Goal: Task Accomplishment & Management: Complete application form

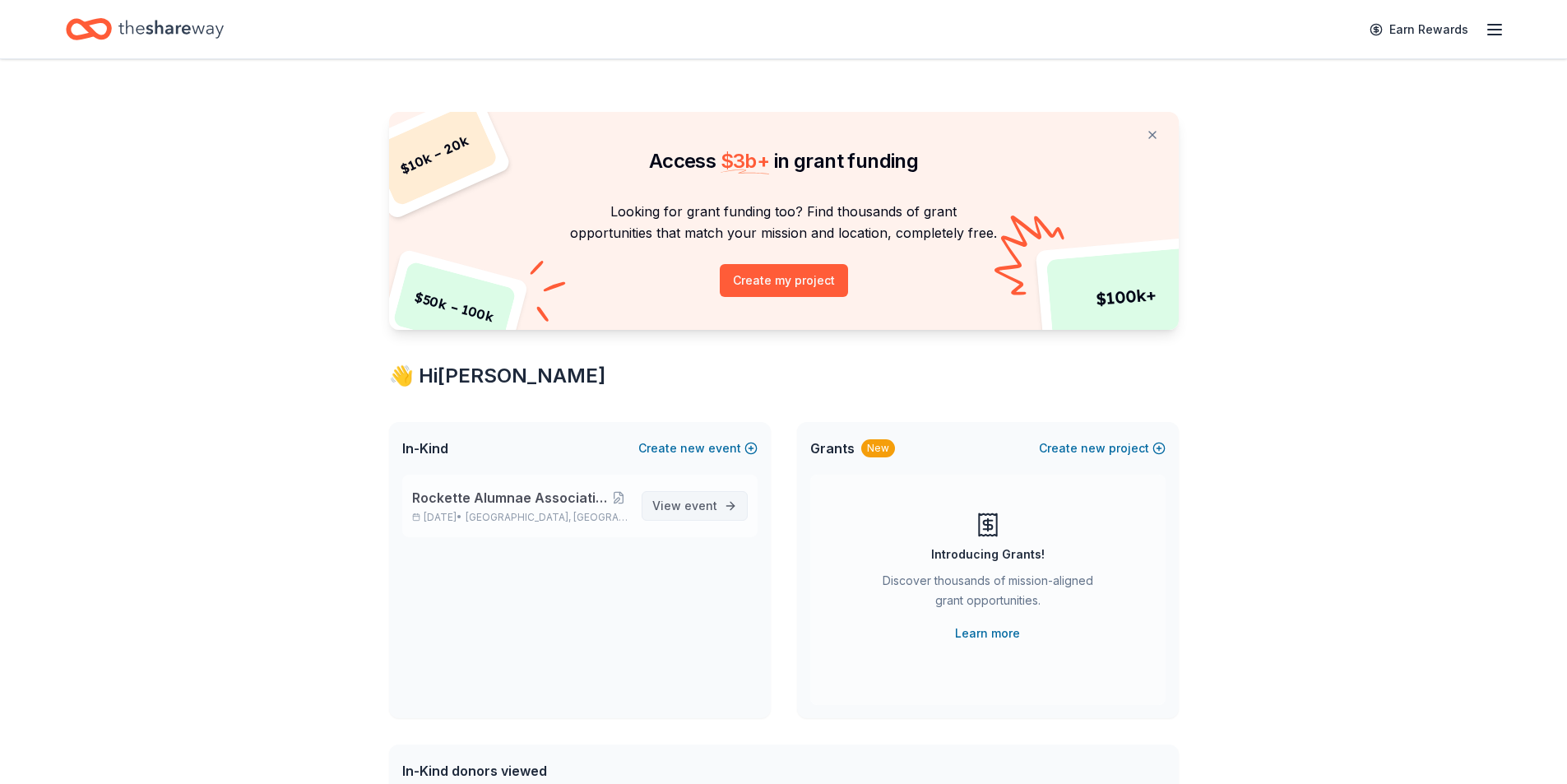
click at [717, 506] on span "event" at bounding box center [701, 505] width 33 height 14
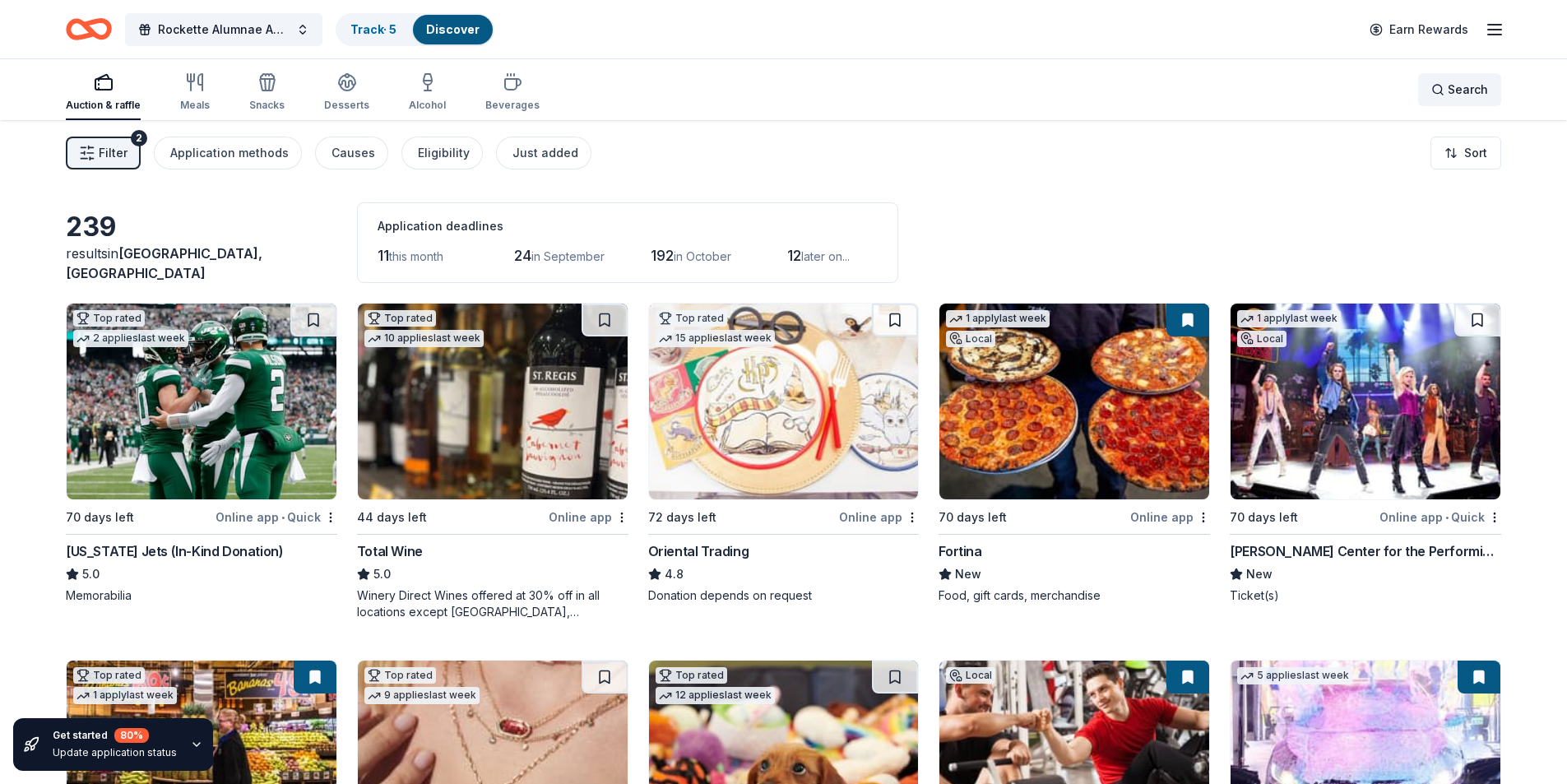
click at [1462, 86] on span "Search" at bounding box center [1468, 90] width 40 height 20
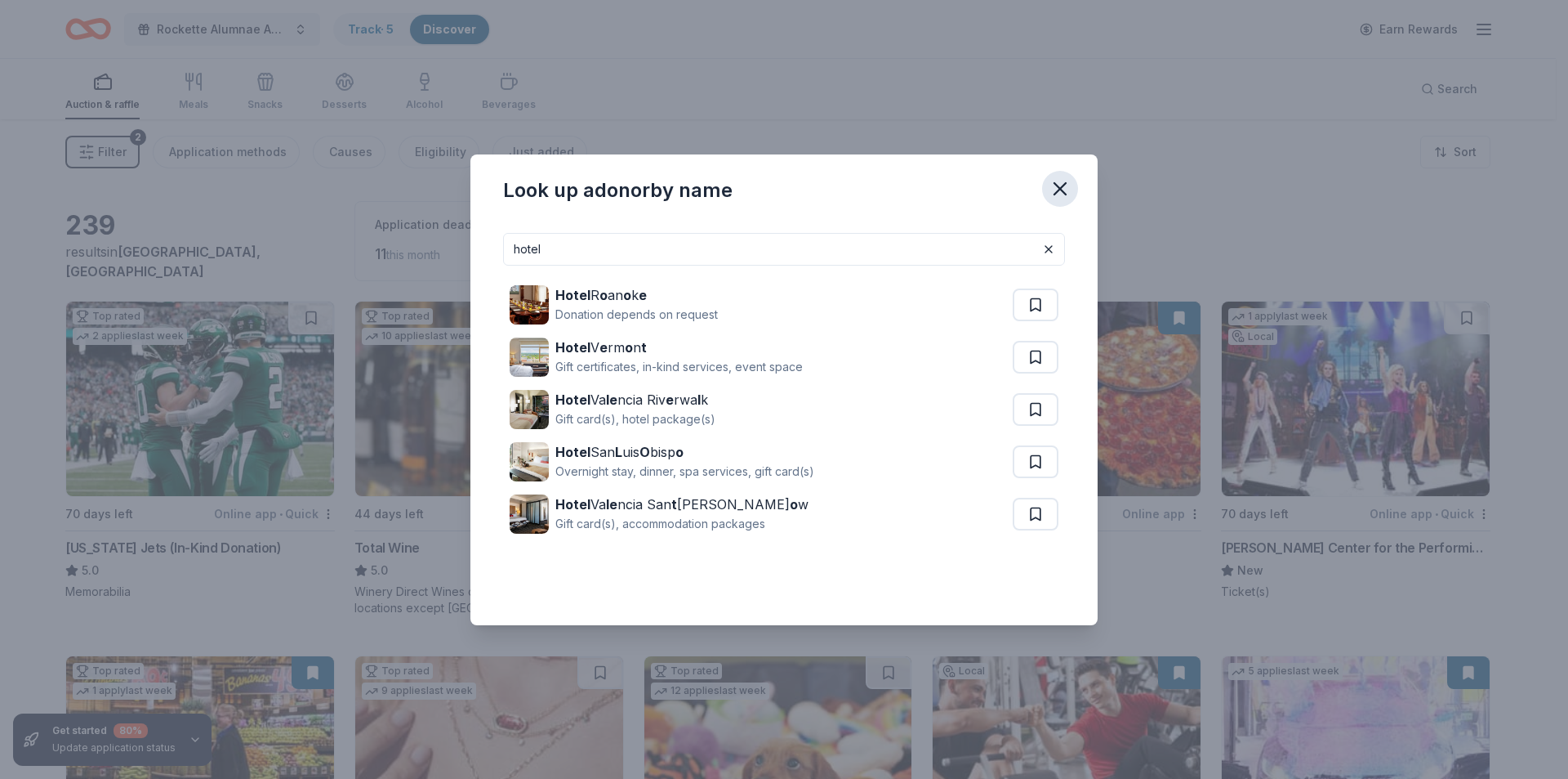
type input "hotel"
click at [1058, 186] on icon "button" at bounding box center [1060, 189] width 11 height 11
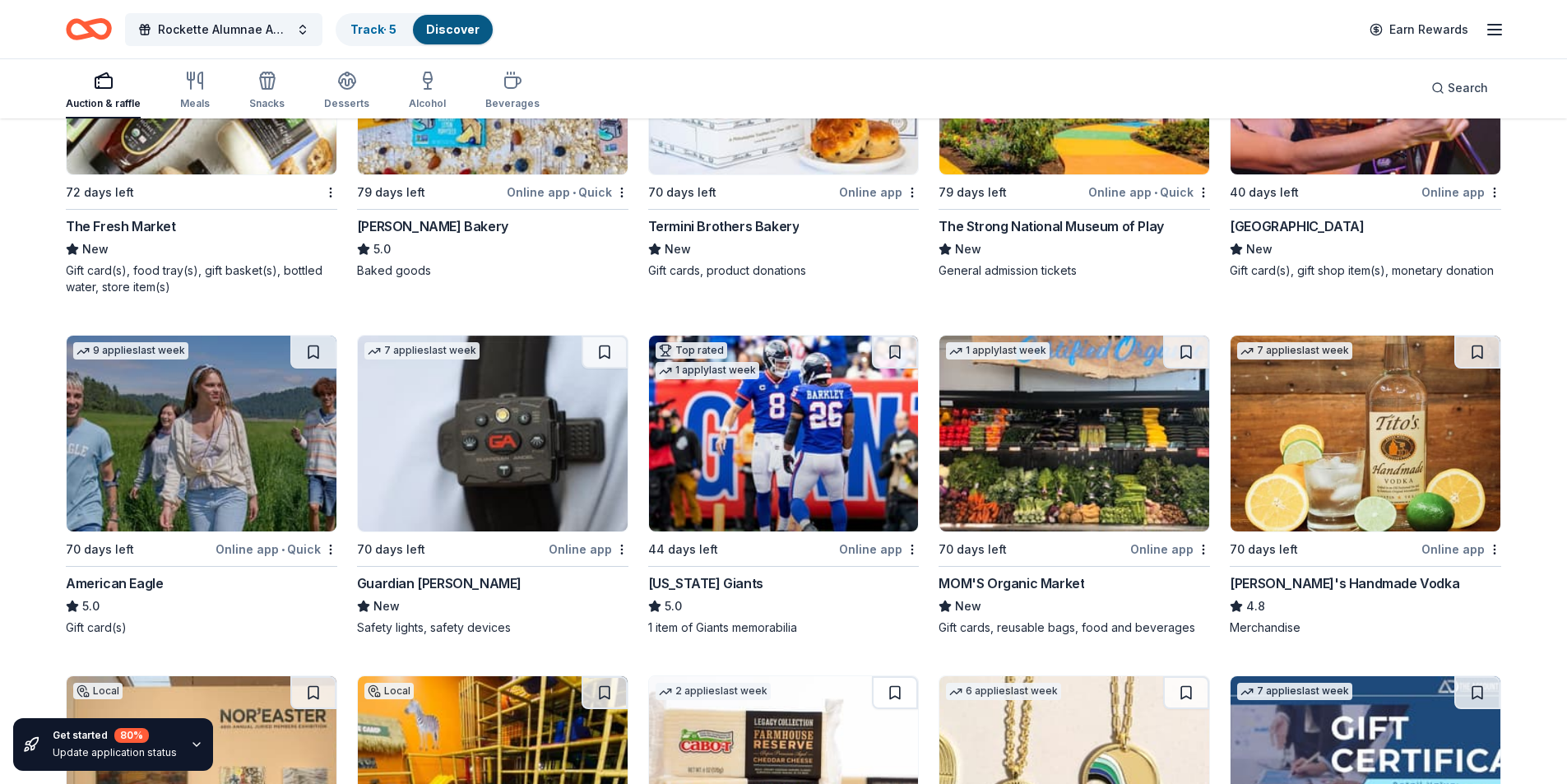
scroll to position [2138, 0]
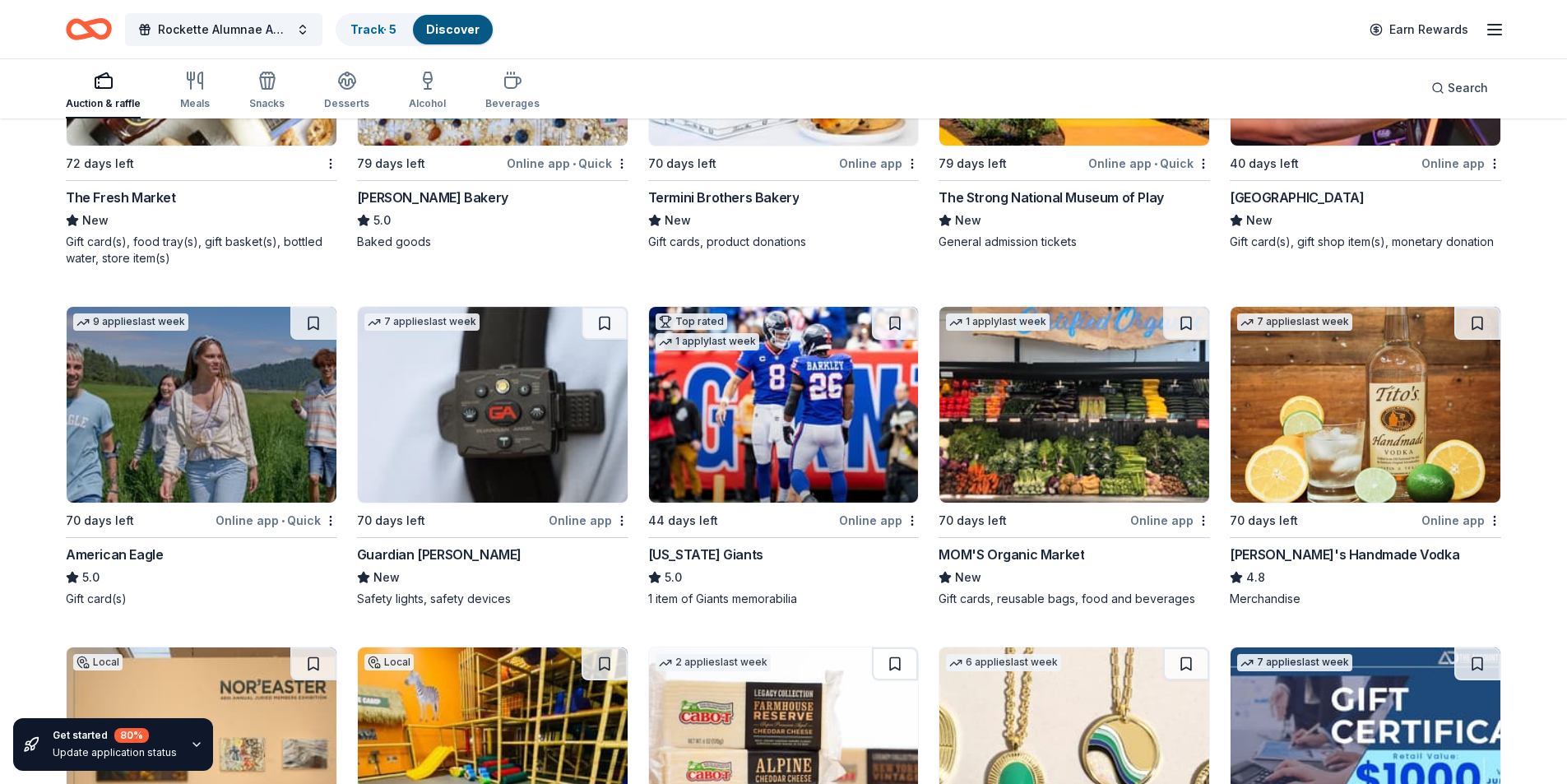
click at [218, 408] on img at bounding box center [202, 404] width 269 height 196
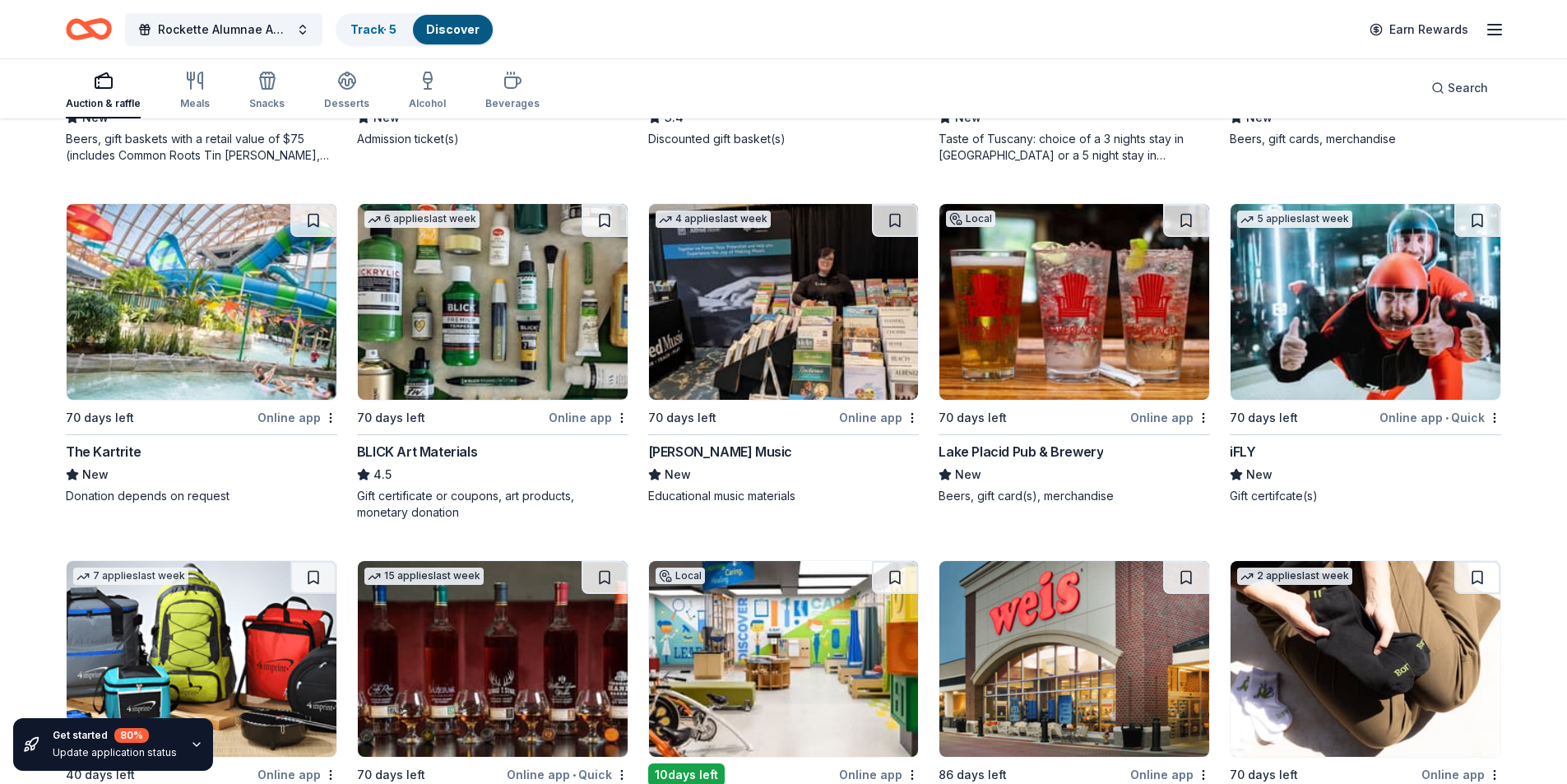
scroll to position [3290, 0]
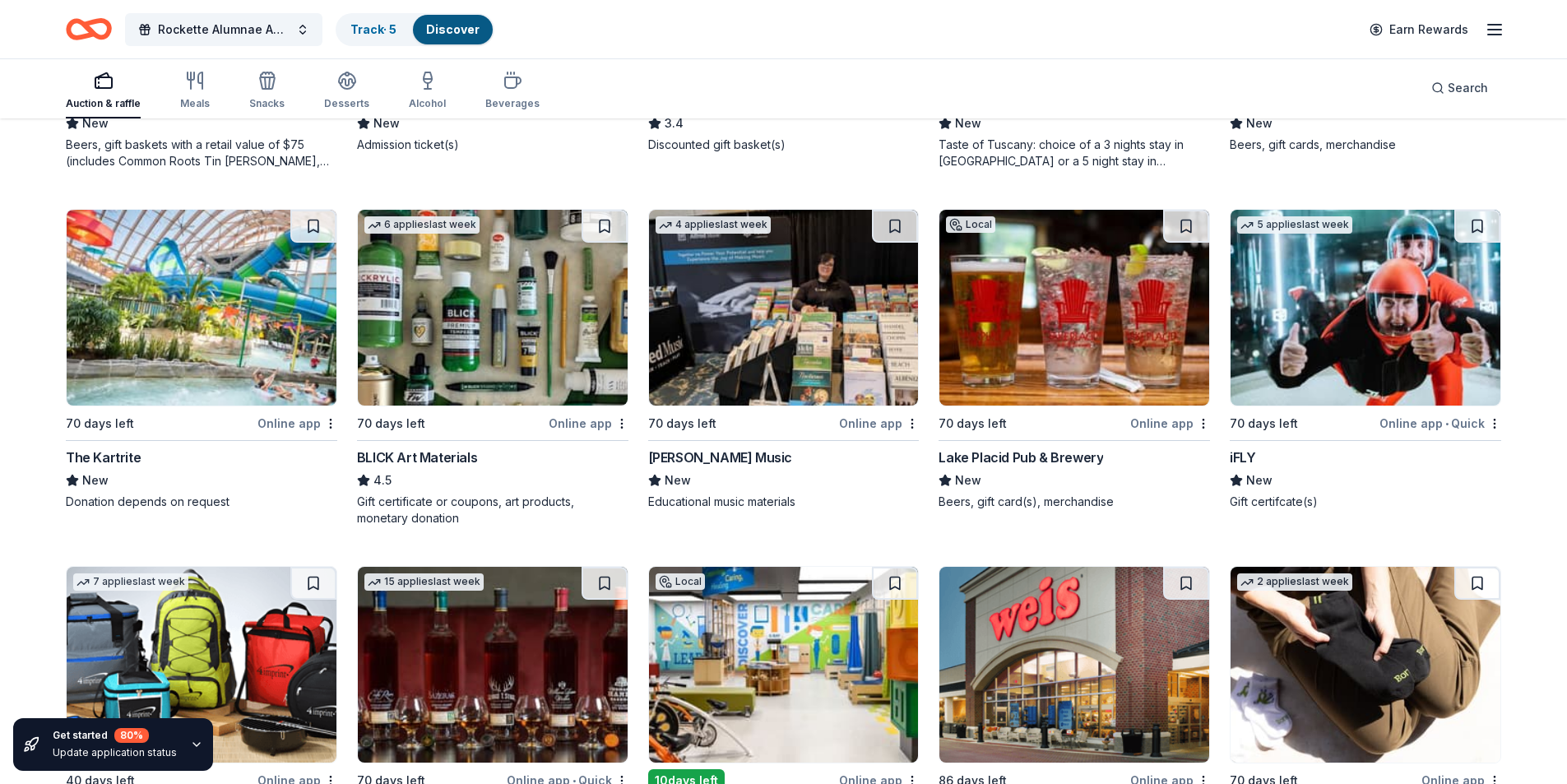
click at [1391, 335] on img at bounding box center [1365, 307] width 269 height 196
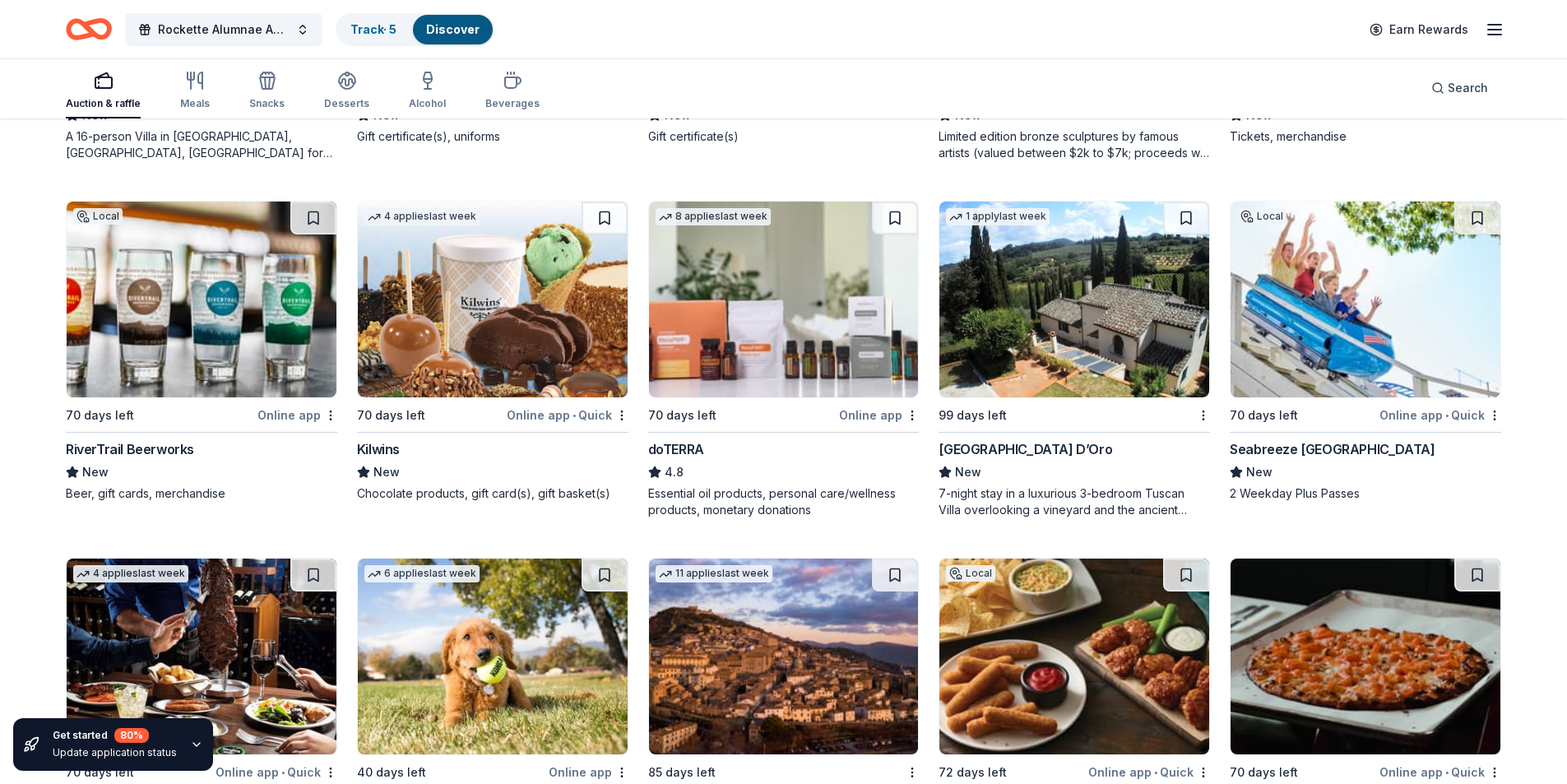
scroll to position [4519, 0]
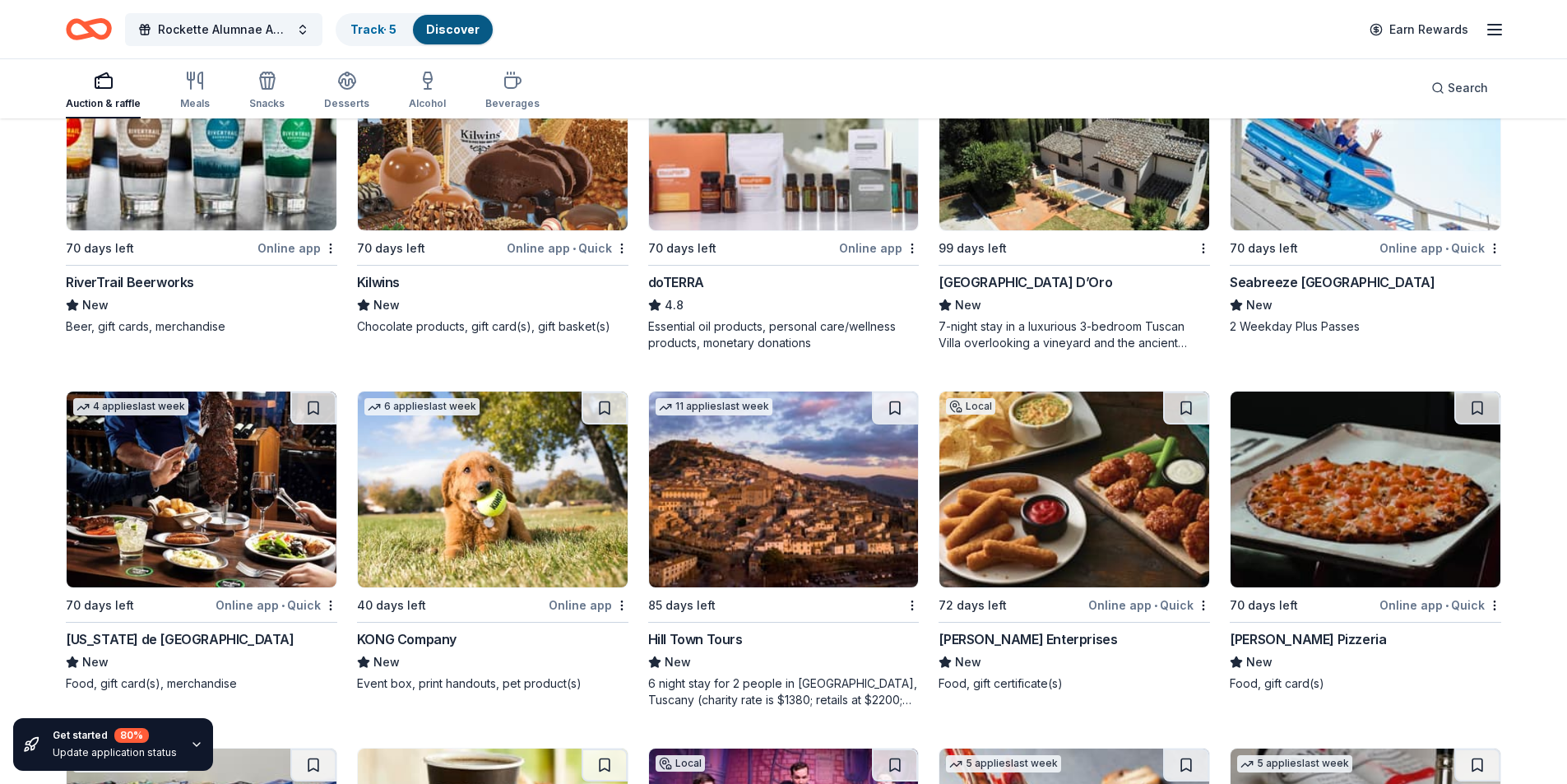
click at [446, 504] on img at bounding box center [493, 489] width 269 height 196
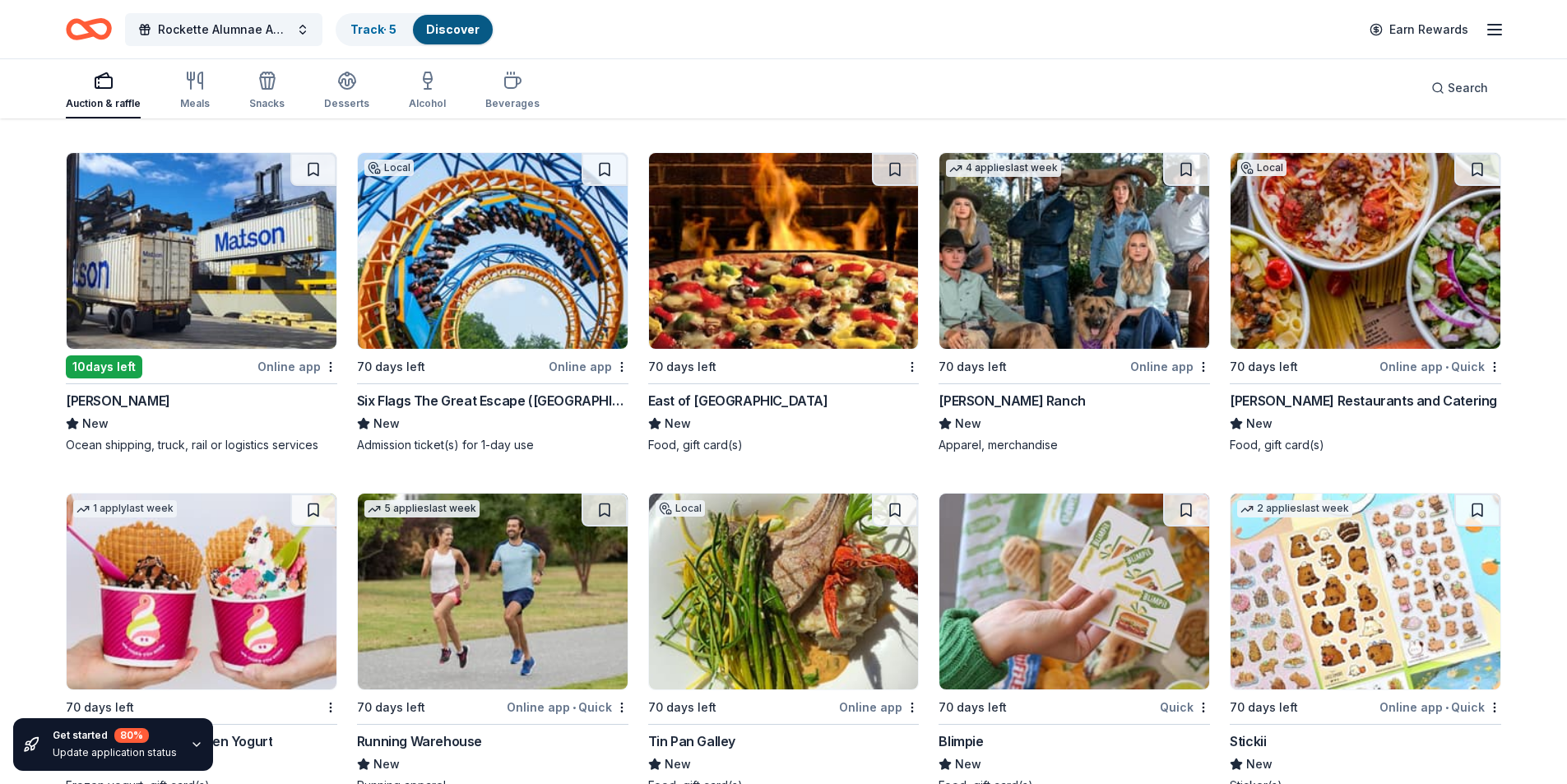
scroll to position [5680, 0]
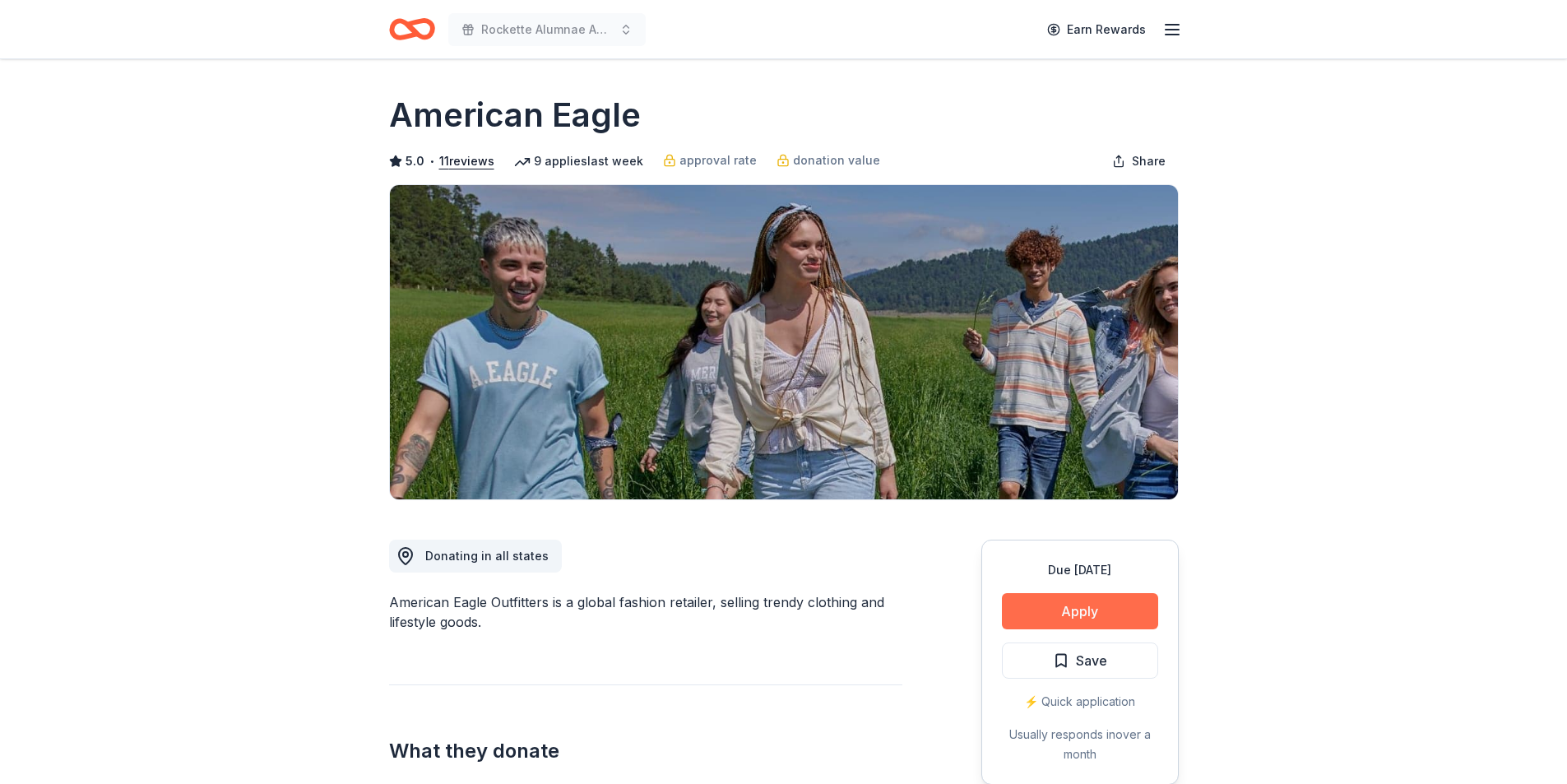
click at [1103, 606] on button "Apply" at bounding box center [1079, 611] width 156 height 36
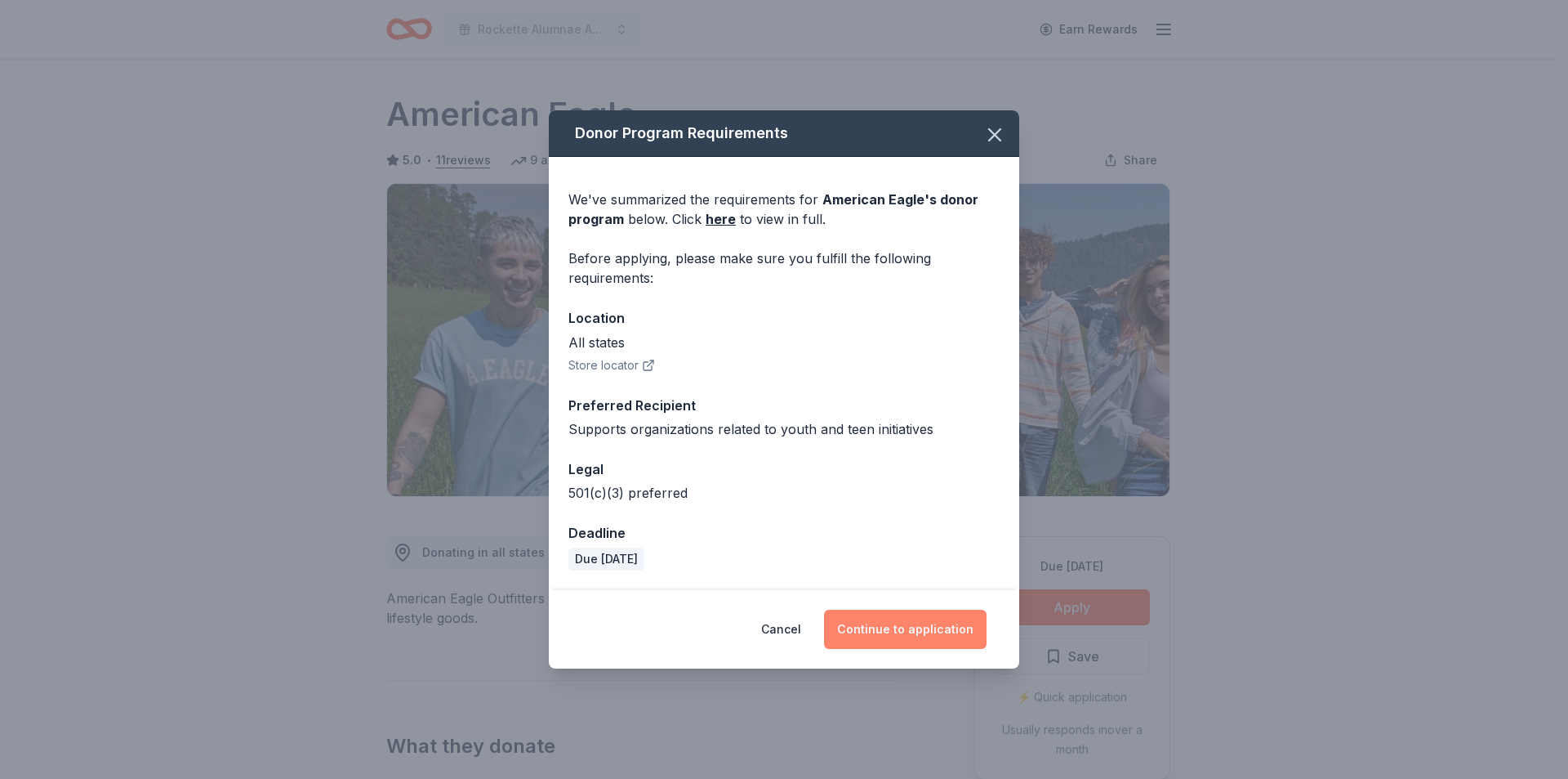
click at [917, 619] on button "Continue to application" at bounding box center [905, 630] width 162 height 39
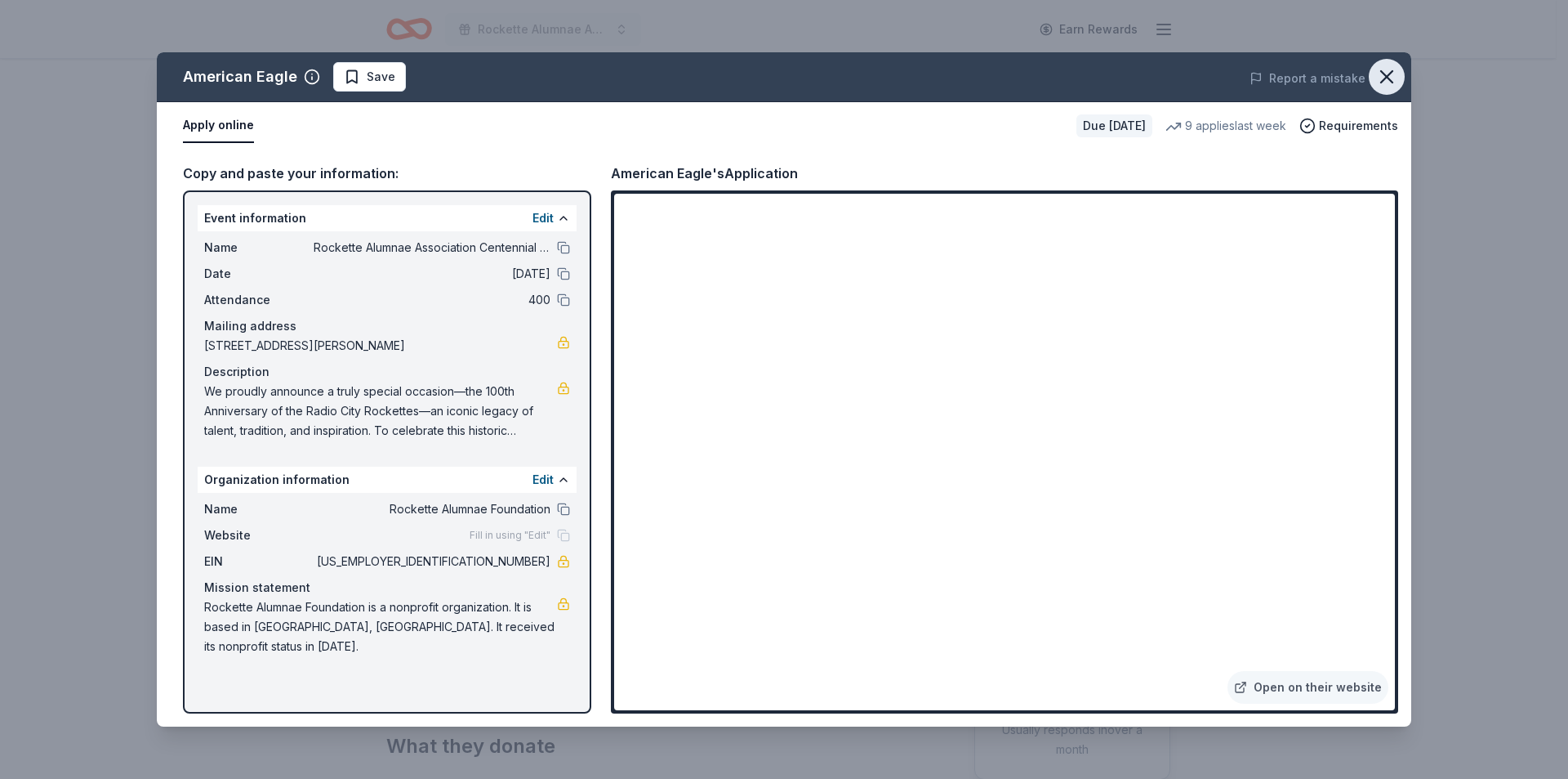
click at [1382, 74] on icon "button" at bounding box center [1387, 77] width 23 height 23
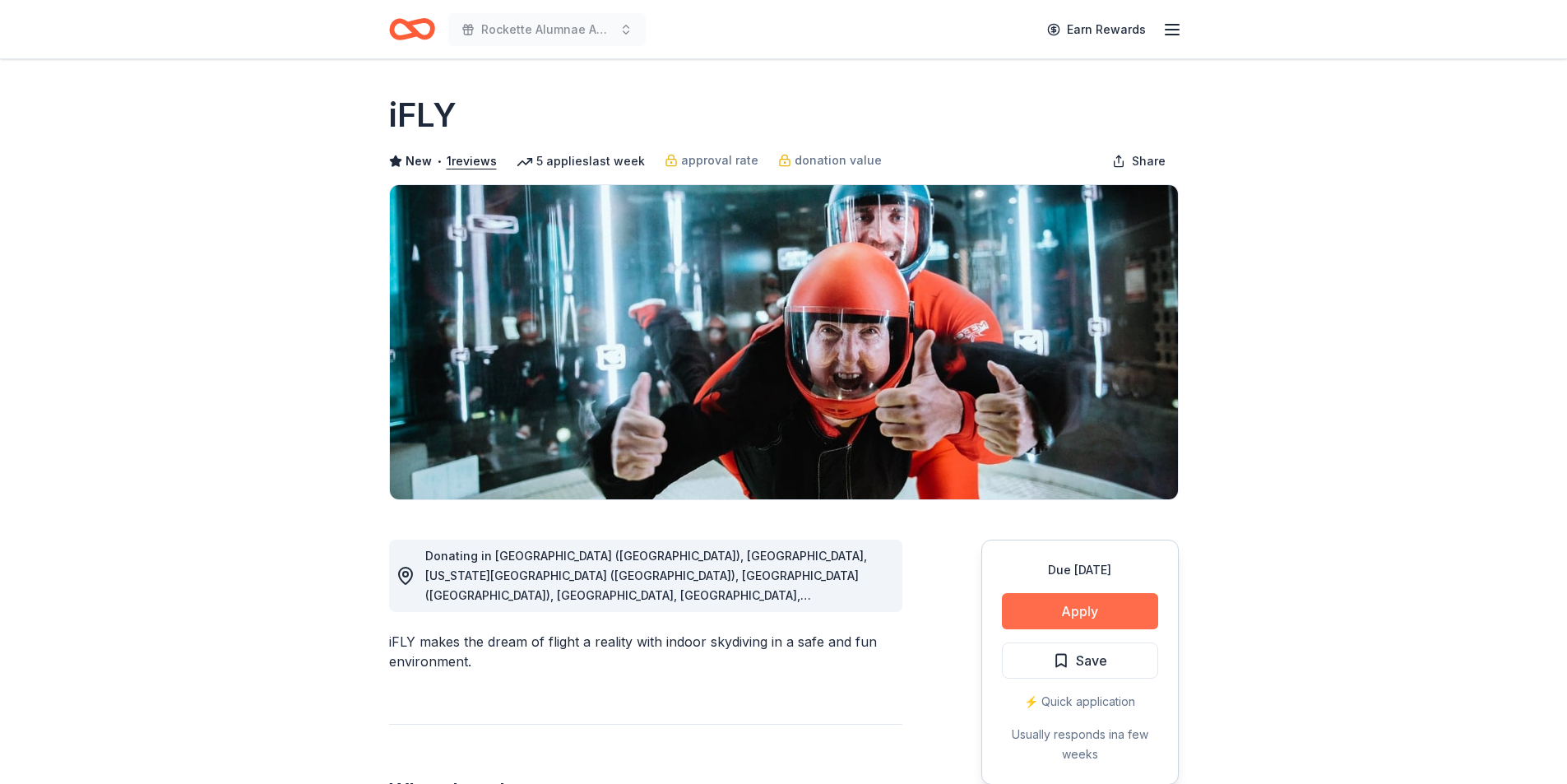
click at [1096, 608] on button "Apply" at bounding box center [1079, 611] width 156 height 36
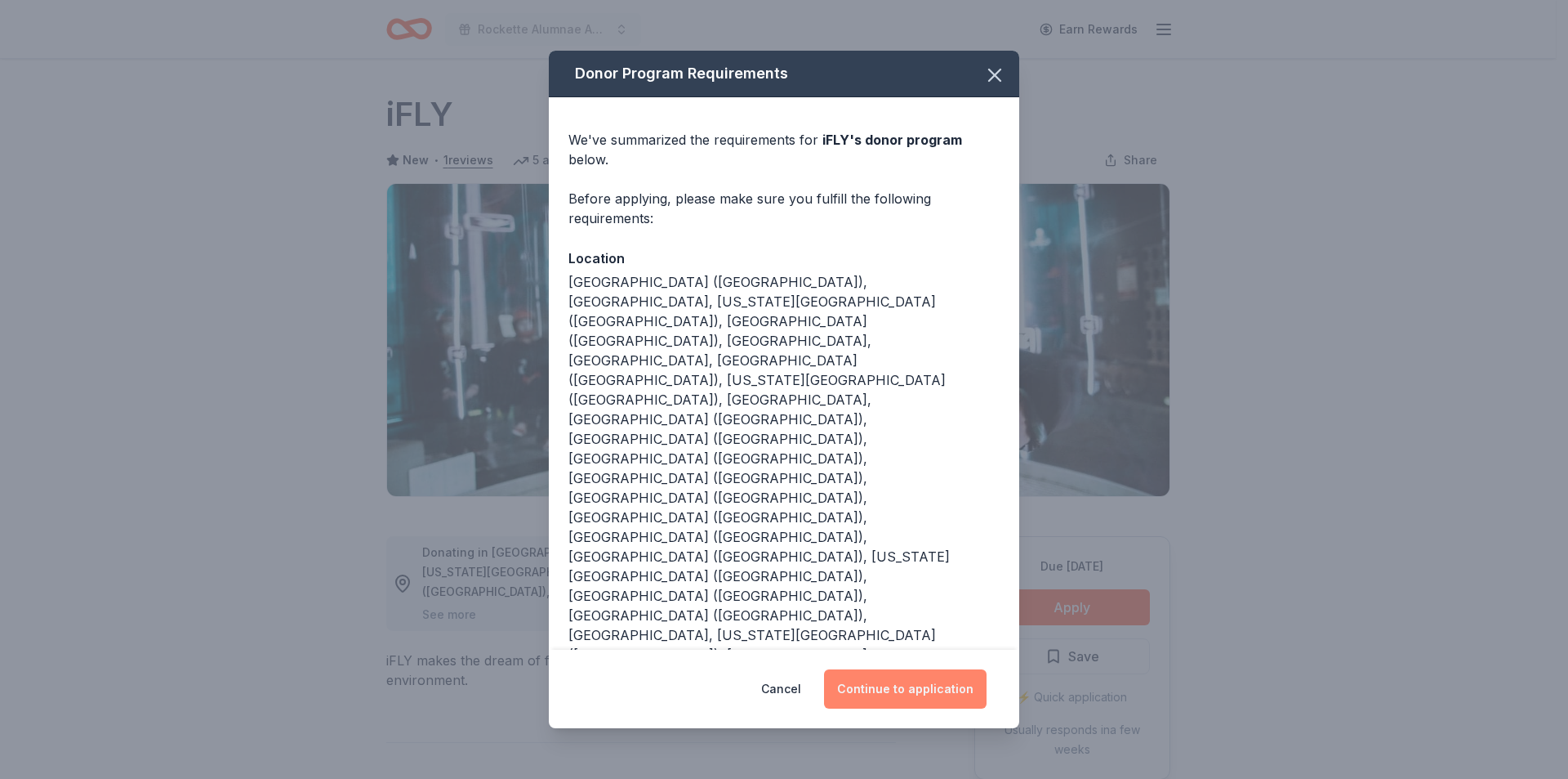
drag, startPoint x: 931, startPoint y: 586, endPoint x: 951, endPoint y: 562, distance: 31.2
click at [932, 669] on button "Continue to application" at bounding box center [905, 689] width 162 height 39
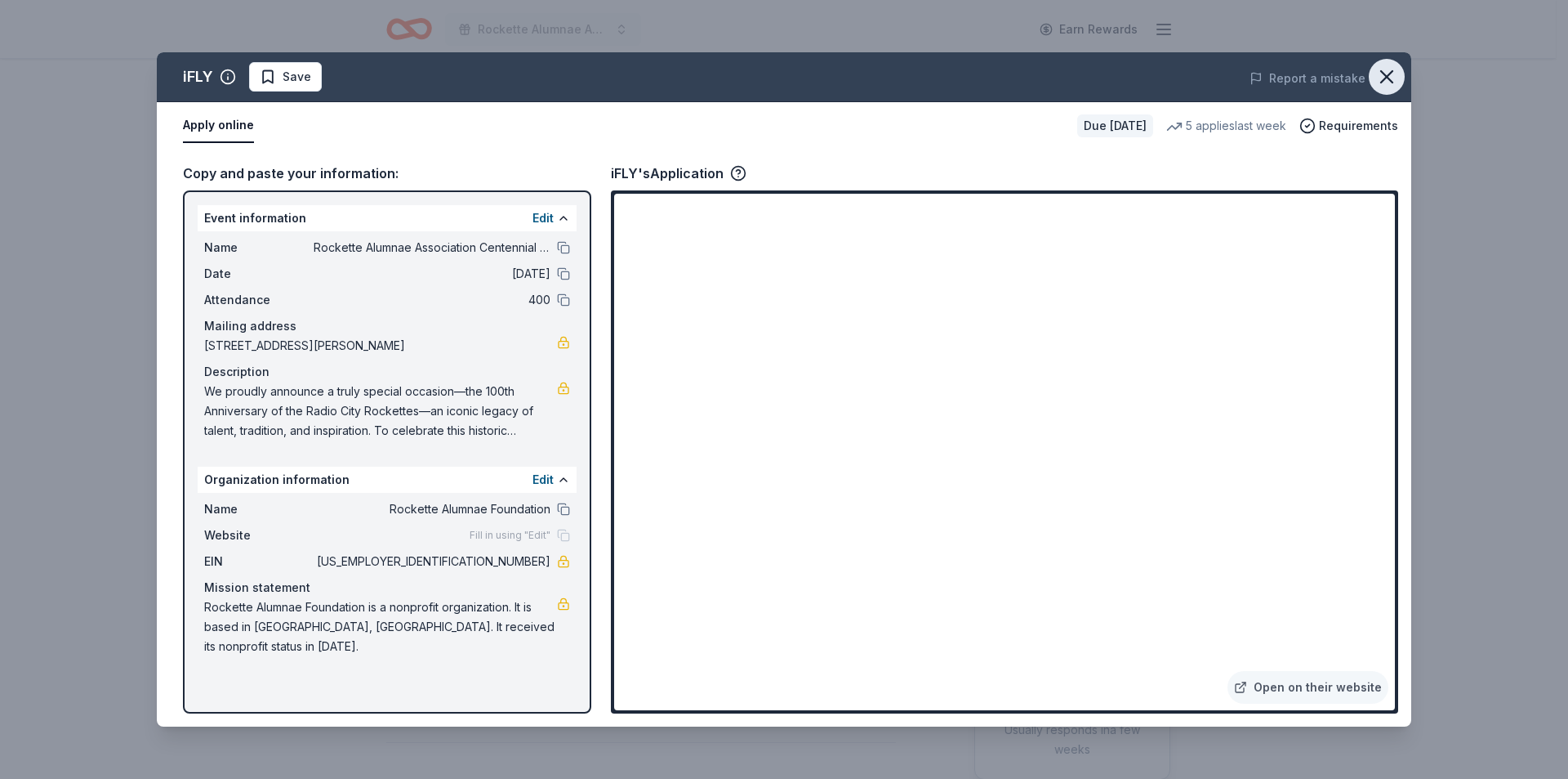
click at [1379, 74] on icon "button" at bounding box center [1387, 77] width 23 height 23
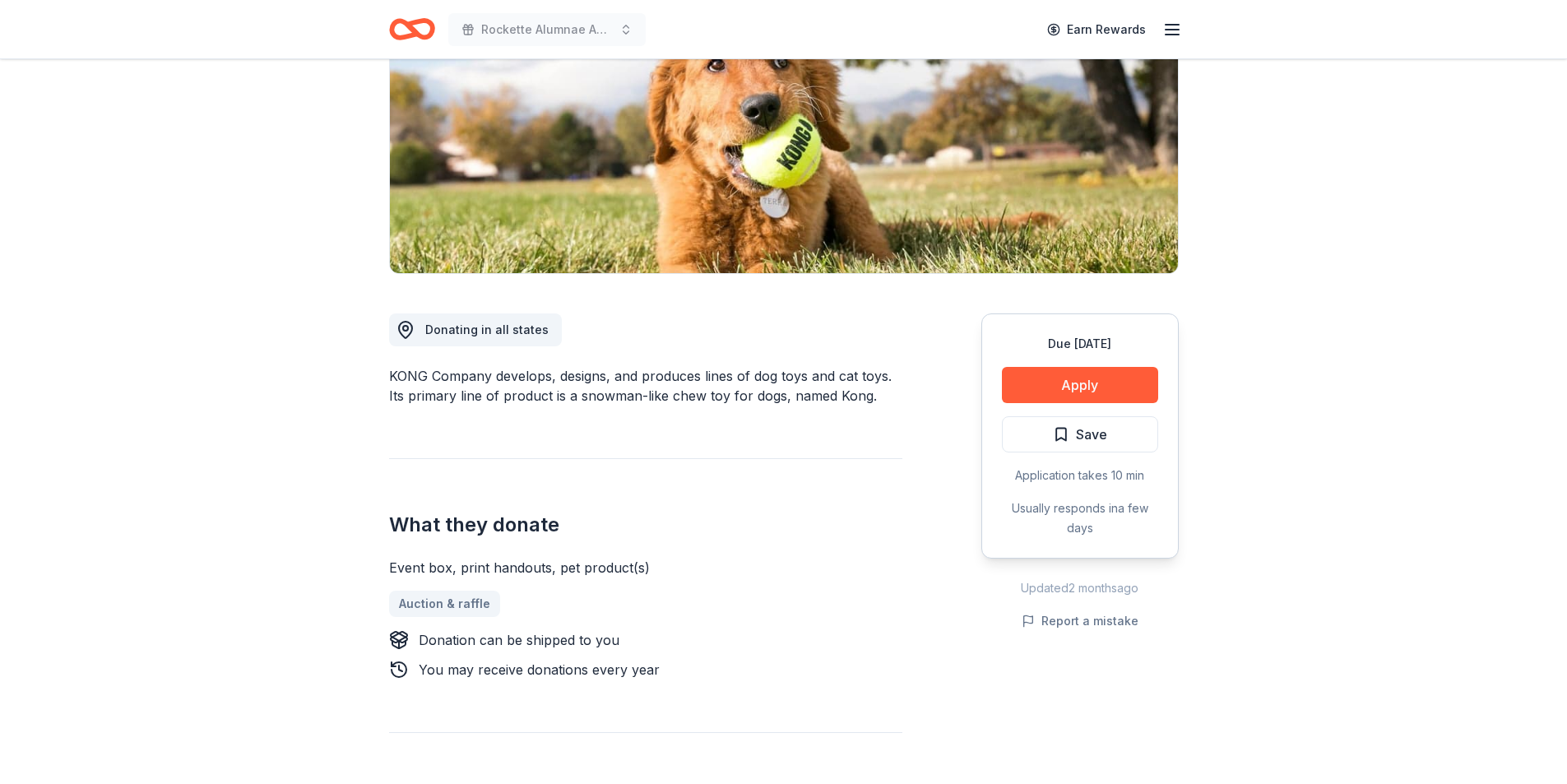
scroll to position [247, 0]
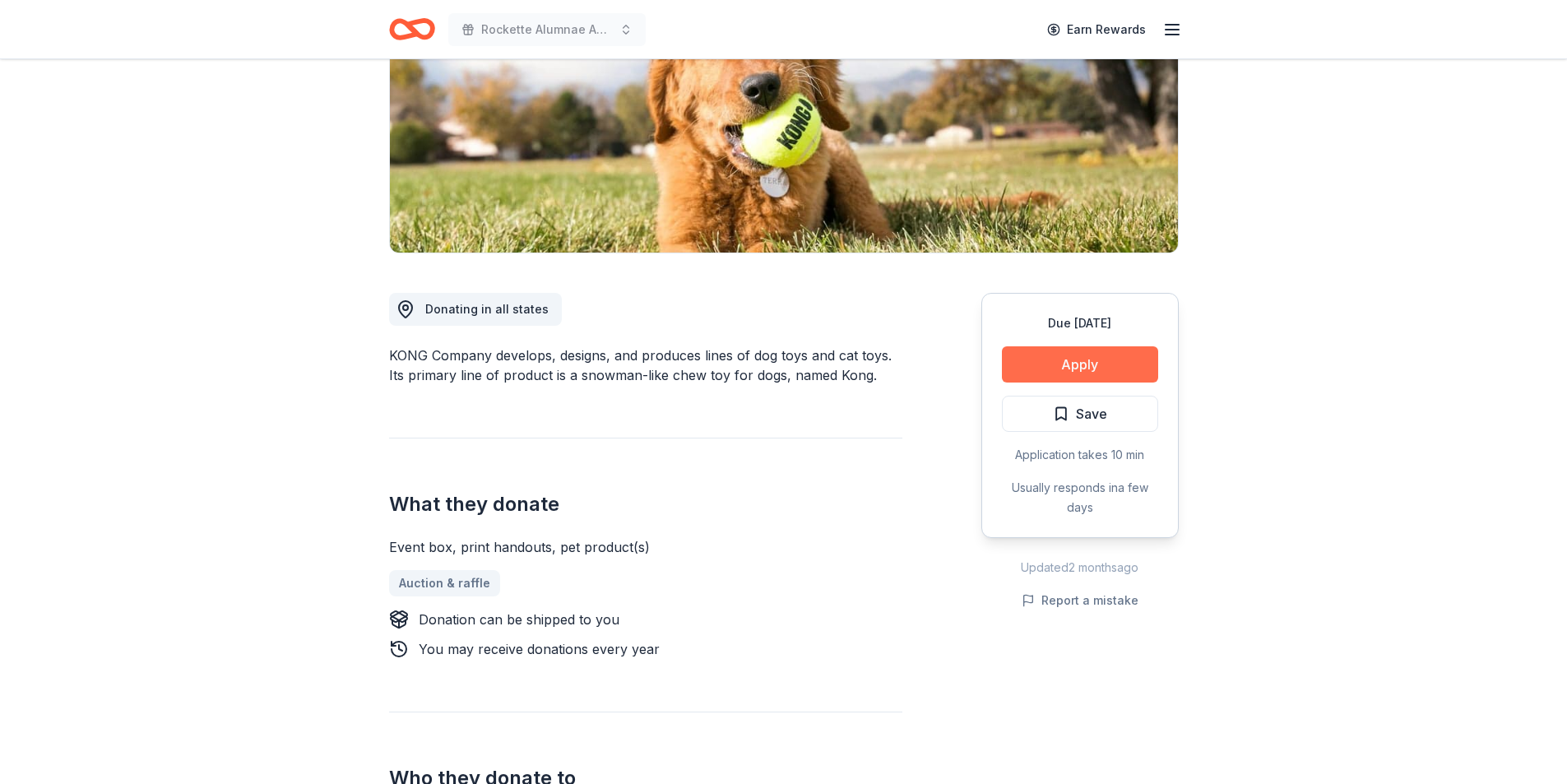
click at [1082, 352] on button "Apply" at bounding box center [1079, 364] width 156 height 36
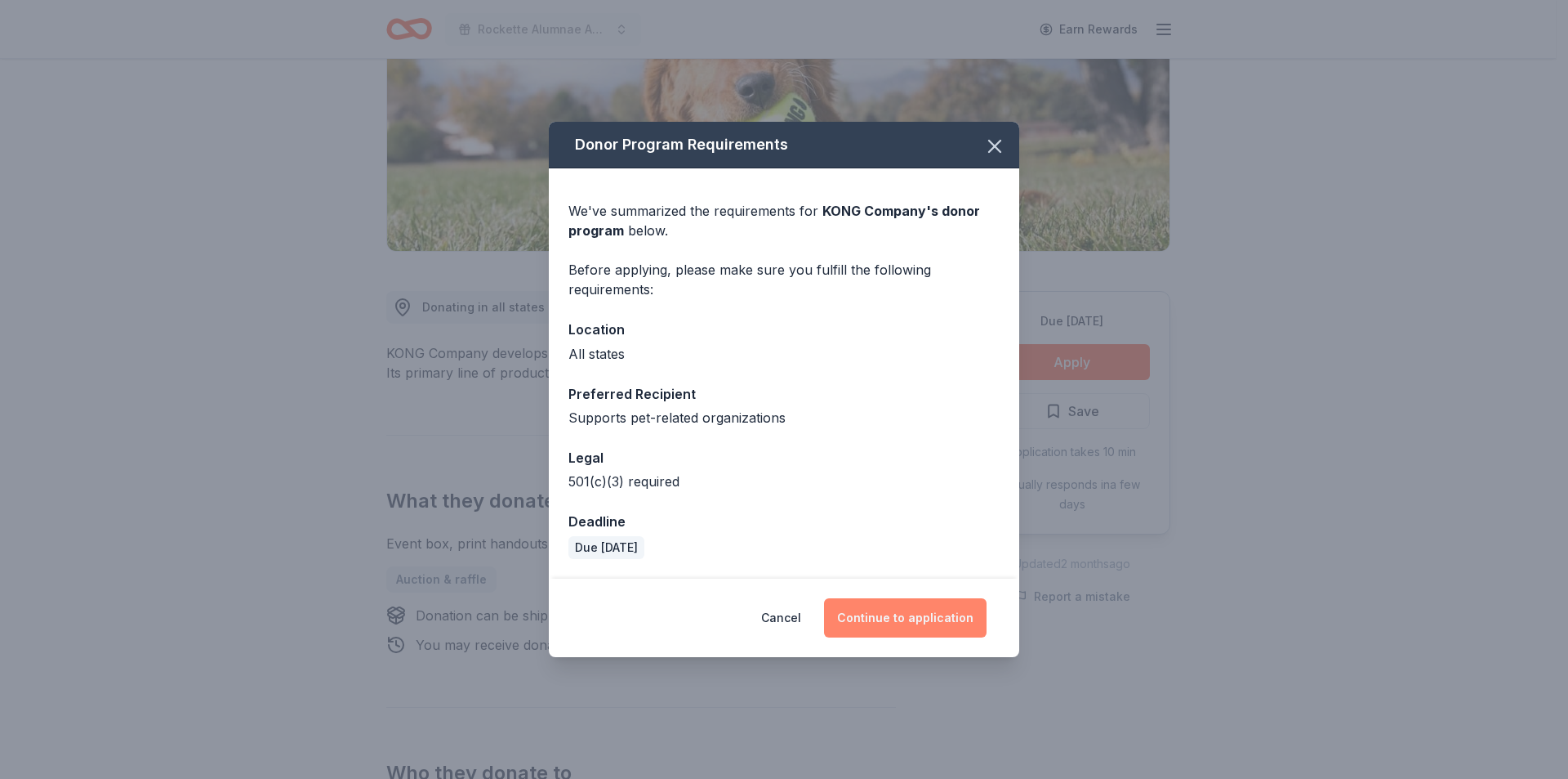
click at [921, 616] on button "Continue to application" at bounding box center [905, 618] width 162 height 39
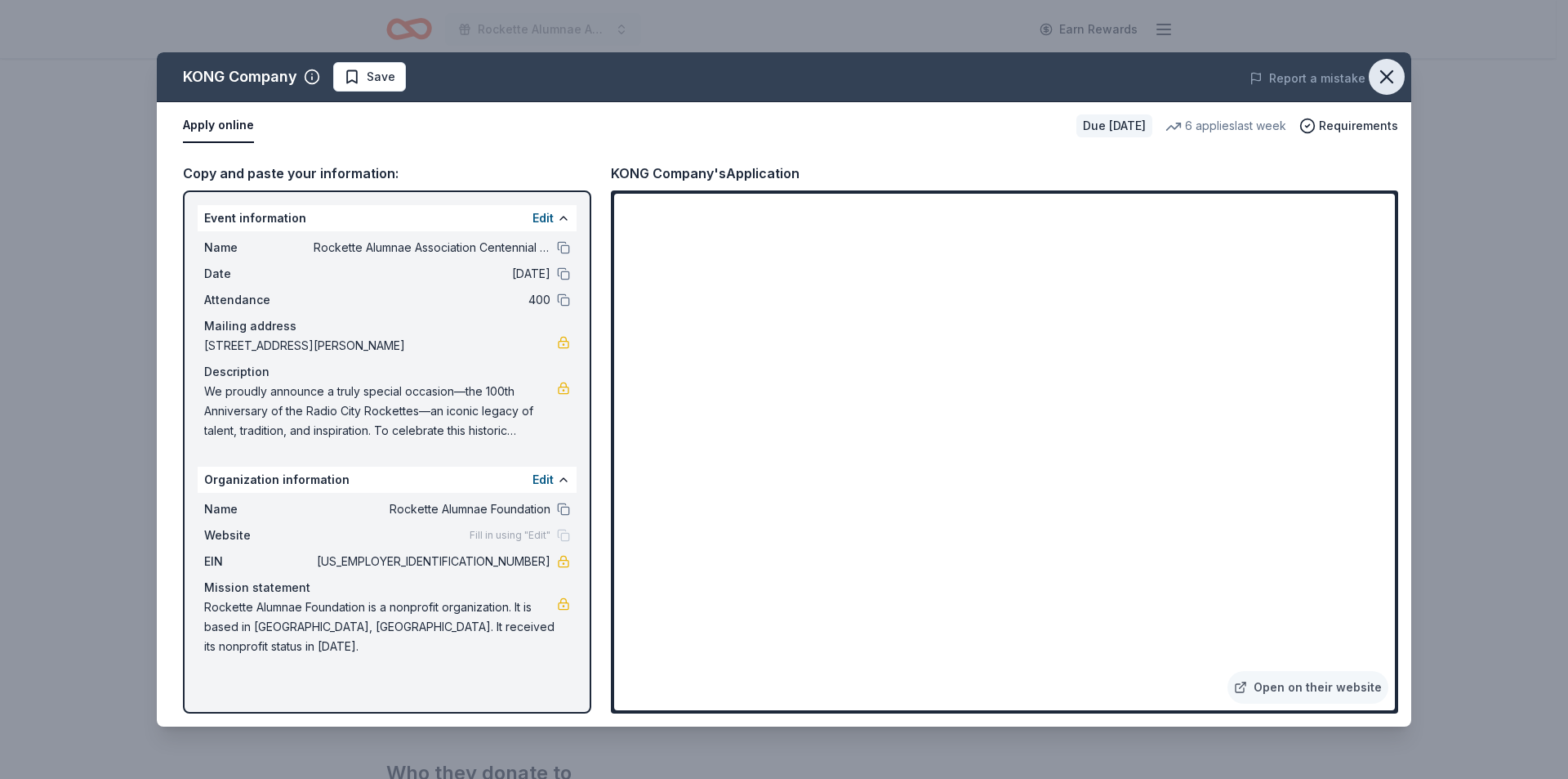
click at [1383, 73] on icon "button" at bounding box center [1387, 77] width 11 height 11
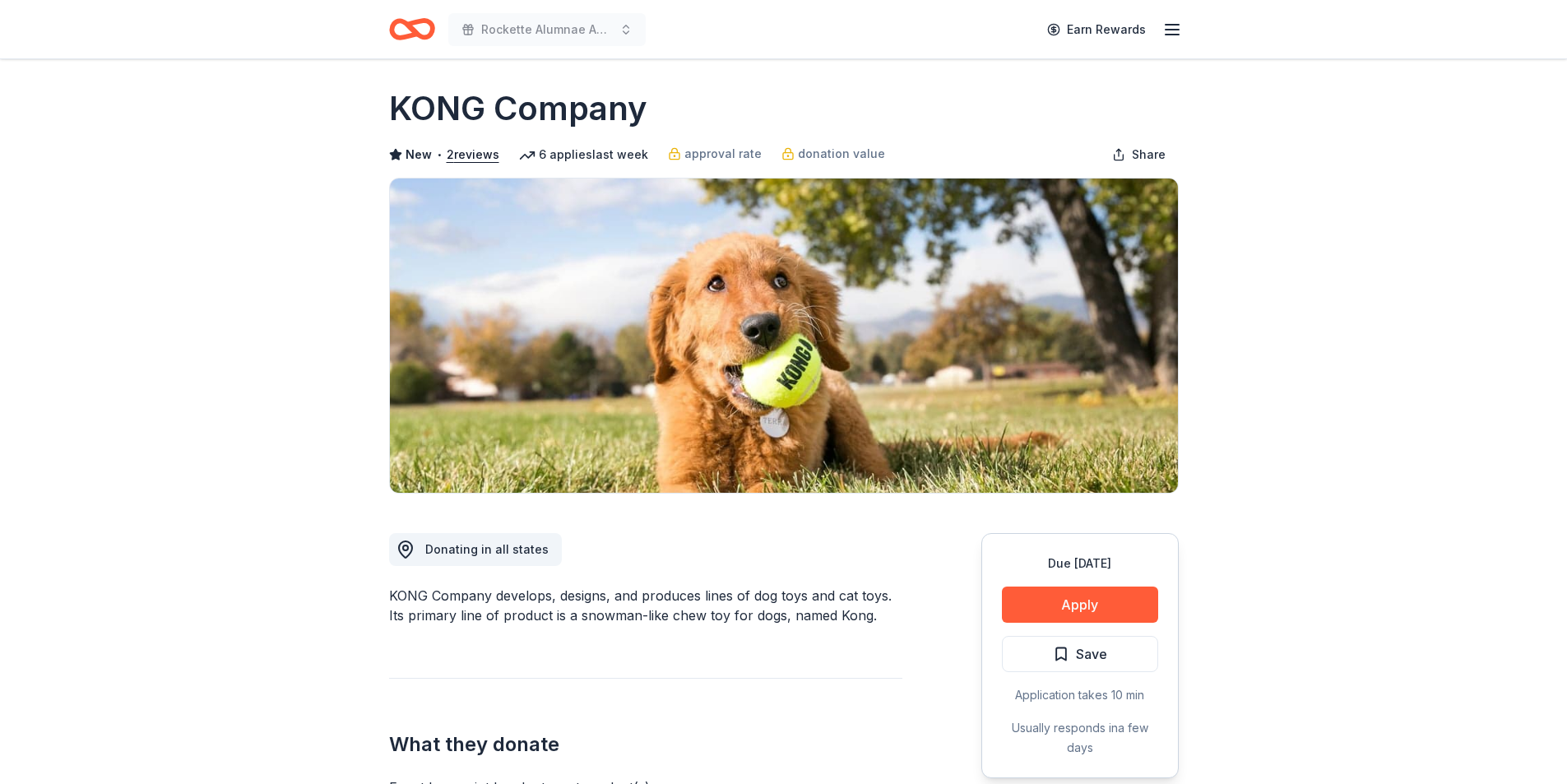
scroll to position [0, 0]
